Goal: Task Accomplishment & Management: Use online tool/utility

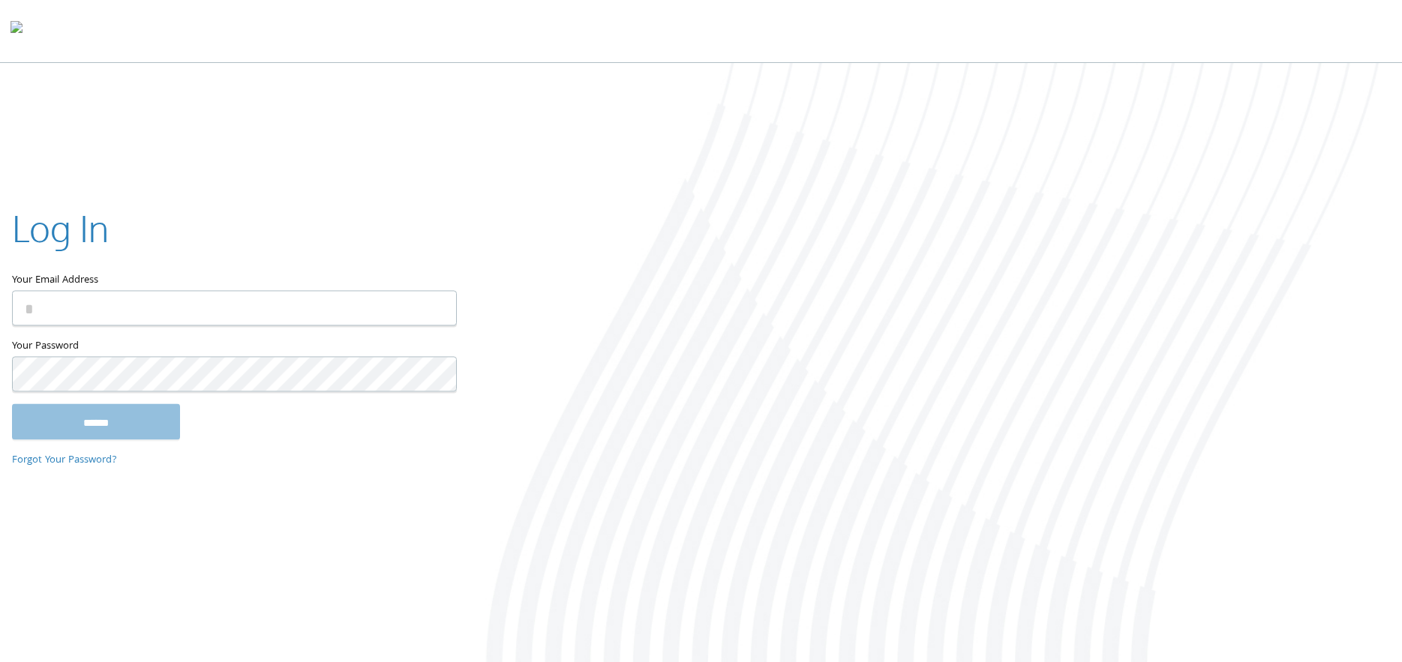
type input "**********"
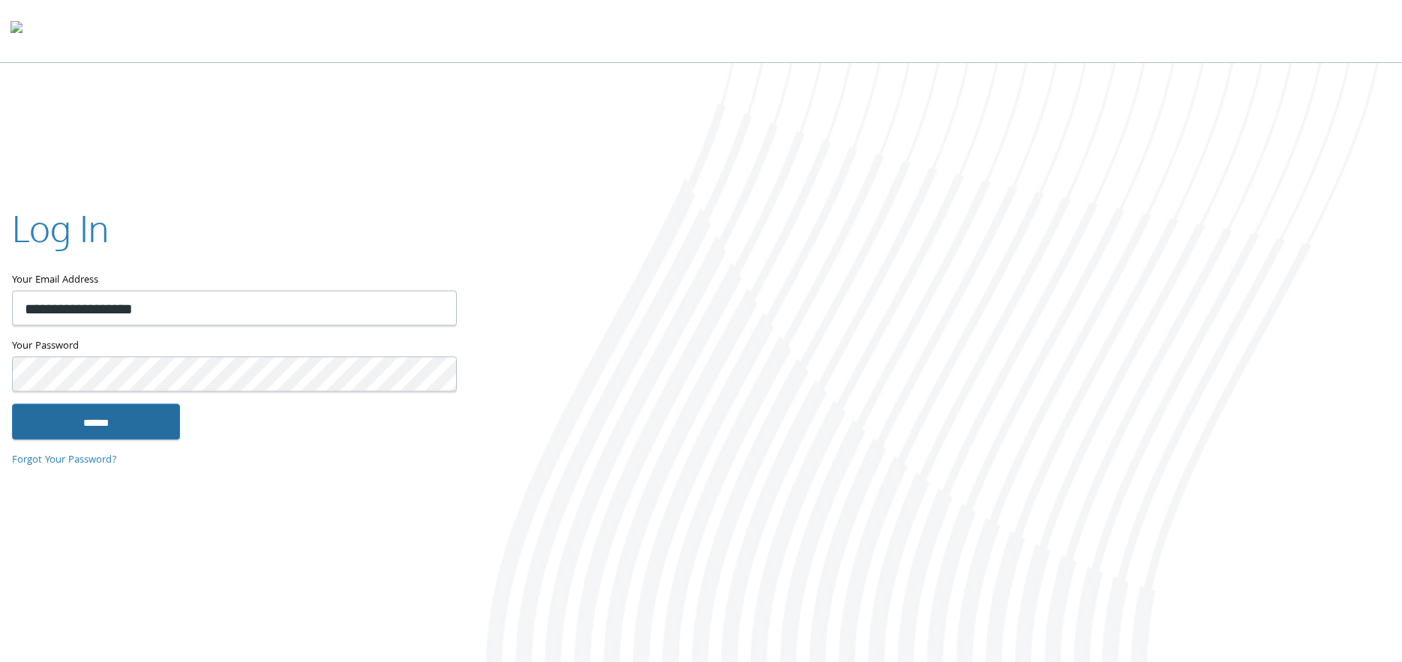
click at [113, 413] on input "******" at bounding box center [96, 422] width 168 height 36
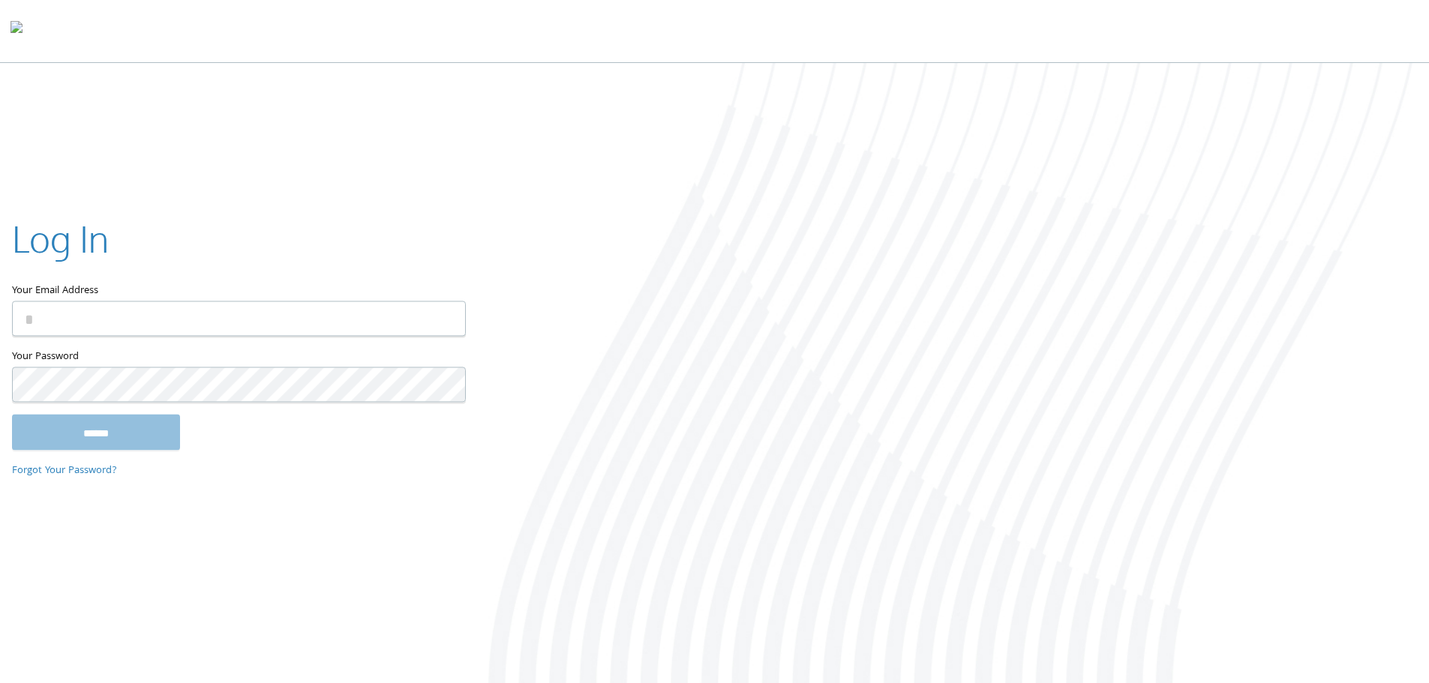
type input "**********"
click at [97, 431] on input "******" at bounding box center [96, 435] width 168 height 36
